Goal: Transaction & Acquisition: Purchase product/service

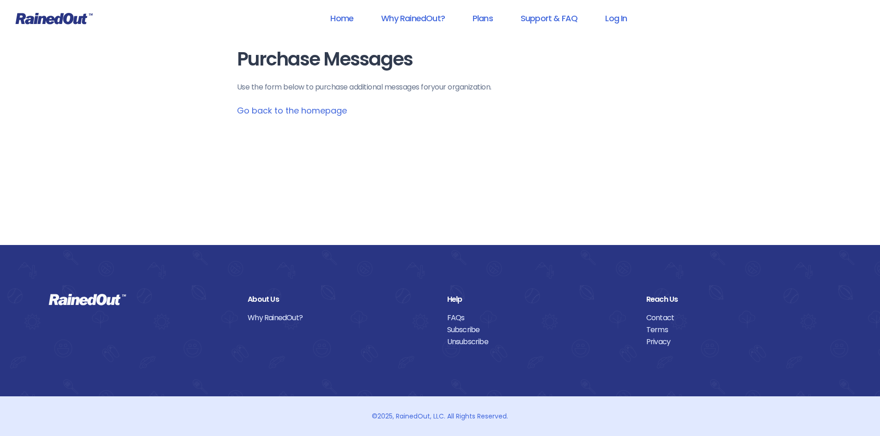
click at [290, 115] on link "Go back to the homepage" at bounding box center [292, 111] width 110 height 12
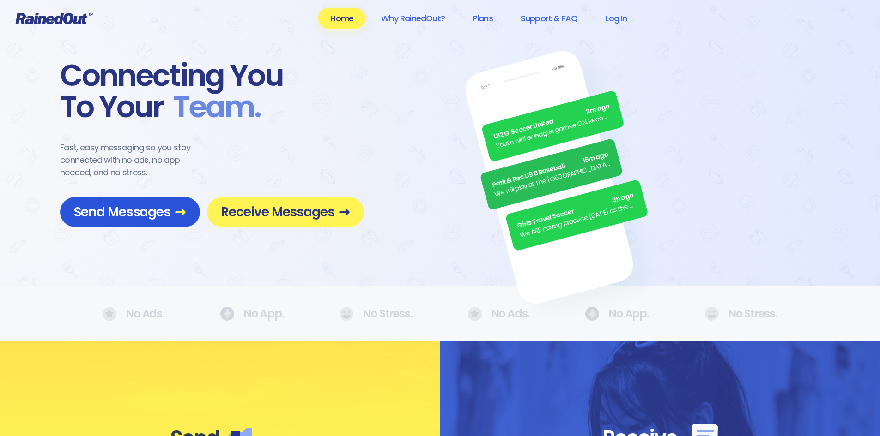
click at [132, 214] on span "Send Messages" at bounding box center [130, 212] width 112 height 16
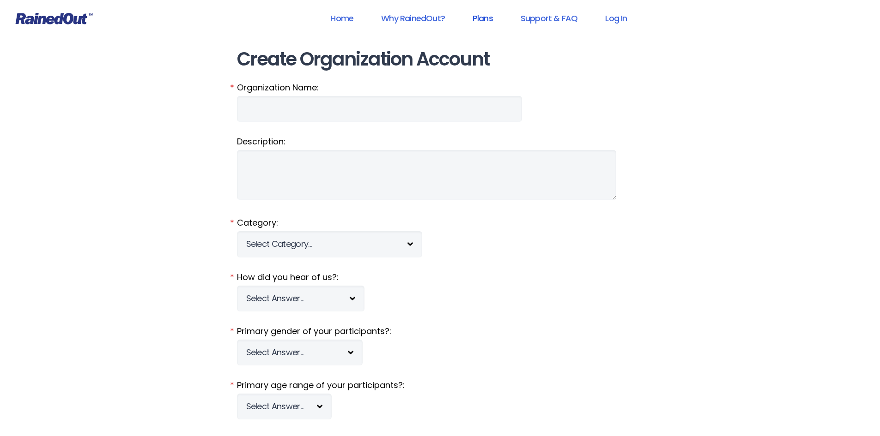
click at [486, 19] on link "Plans" at bounding box center [482, 18] width 44 height 21
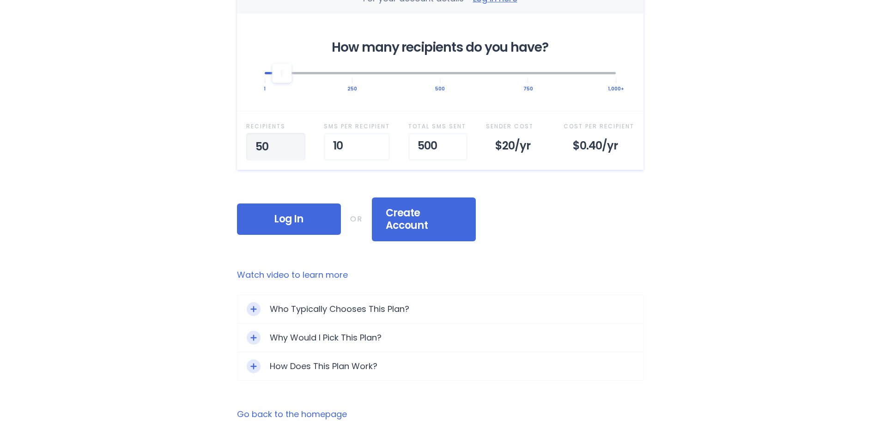
scroll to position [369, 0]
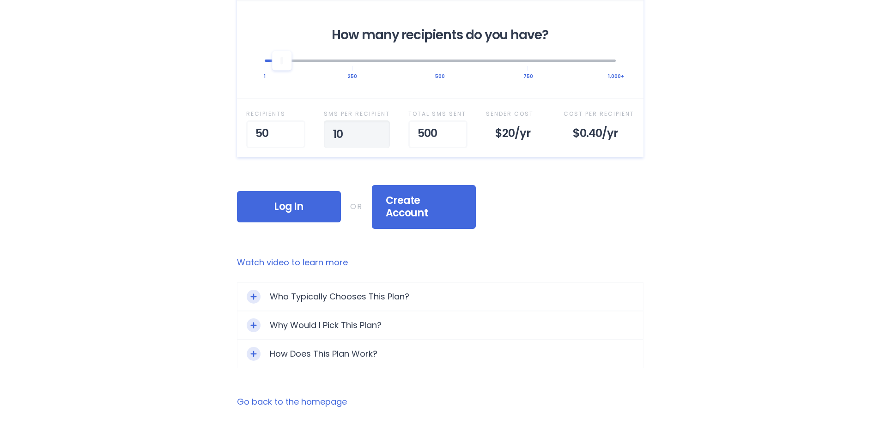
type input "1"
type input "2"
type input "10"
click at [744, 261] on div "Home Why RainedOut? Plans Support & FAQ Log In Selected Plan Sender Pays This p…" at bounding box center [440, 140] width 880 height 1018
type input "5"
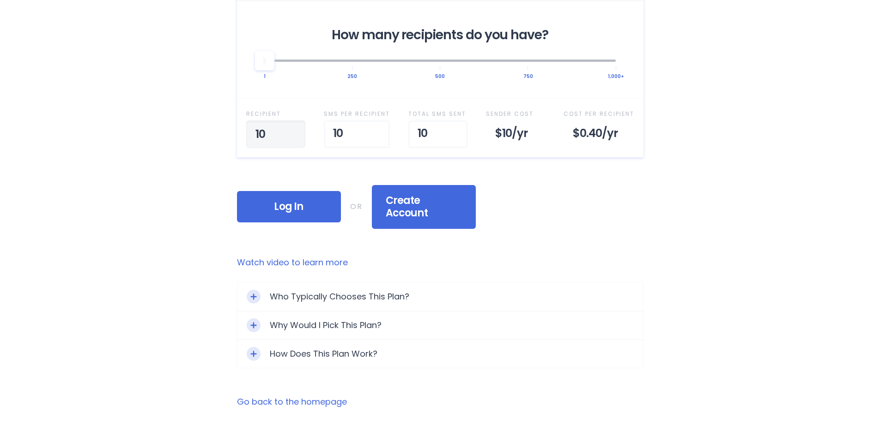
type input "100"
click at [607, 294] on div "Who Typically Chooses This Plan?" at bounding box center [439, 297] width 405 height 28
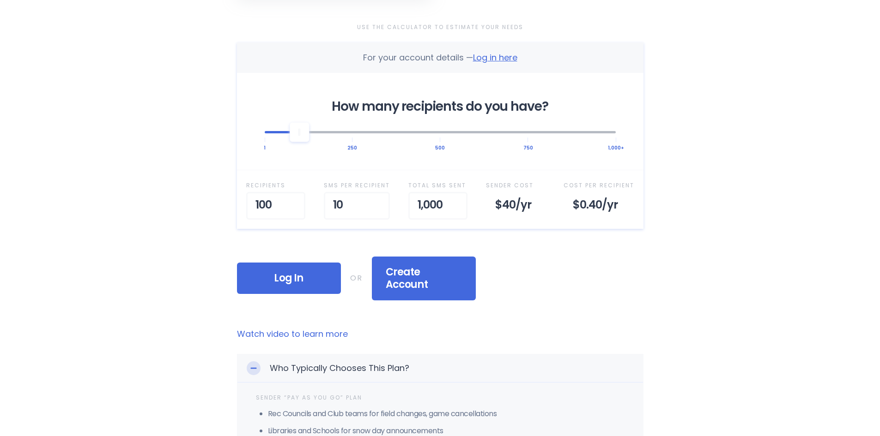
scroll to position [231, 0]
